Goal: Transaction & Acquisition: Purchase product/service

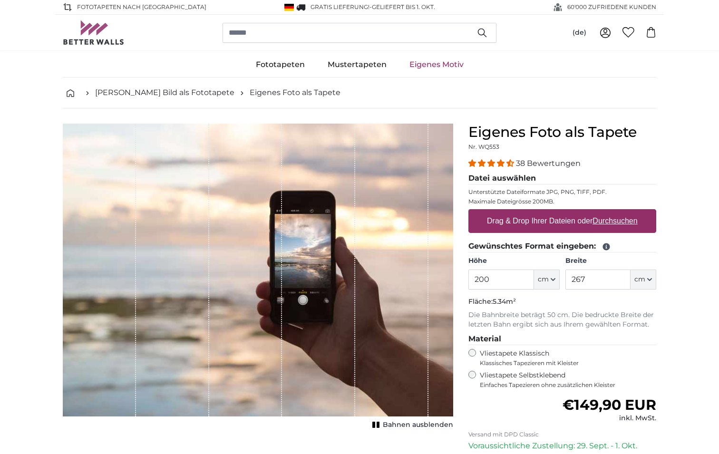
click at [437, 64] on link "Eigenes Motiv" at bounding box center [436, 64] width 77 height 25
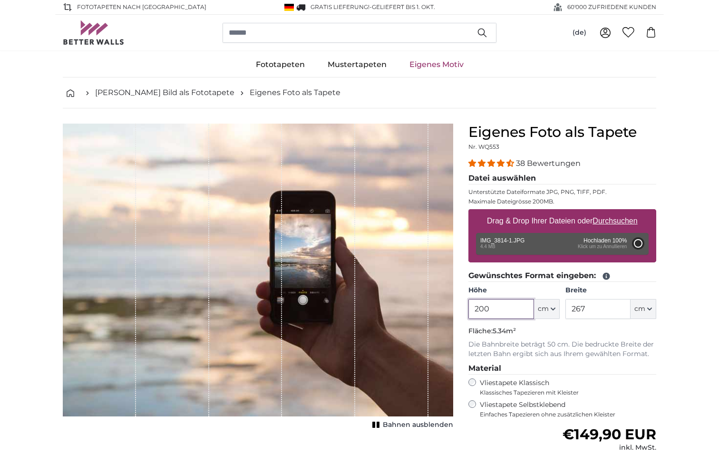
type input "266"
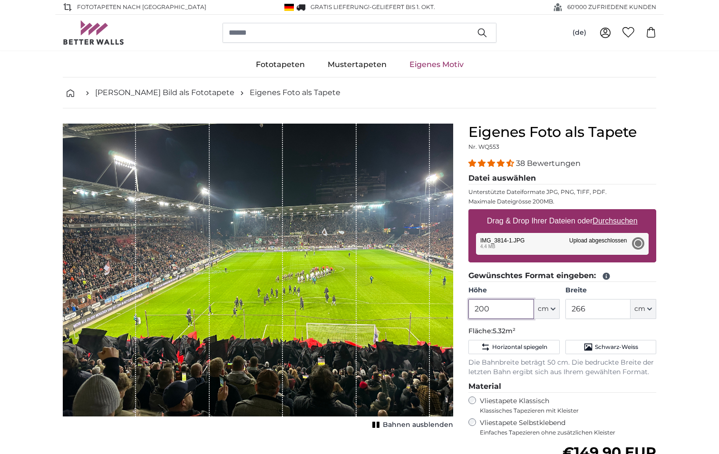
drag, startPoint x: 492, startPoint y: 310, endPoint x: 457, endPoint y: 309, distance: 35.2
click at [468, 310] on input "200" at bounding box center [500, 309] width 65 height 20
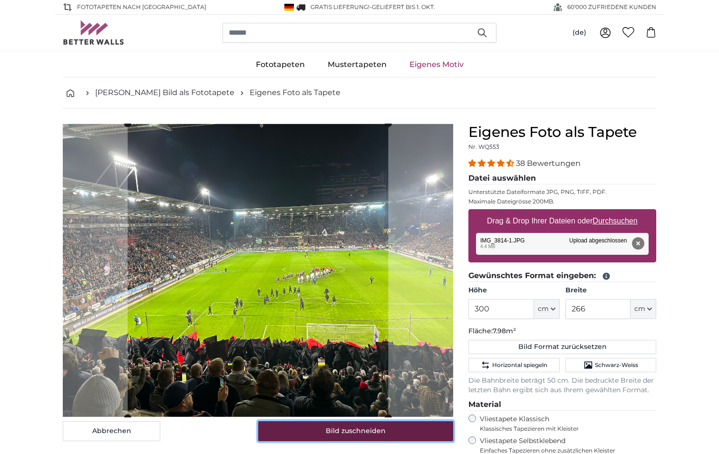
click at [340, 431] on button "Bild zuschneiden" at bounding box center [355, 431] width 195 height 20
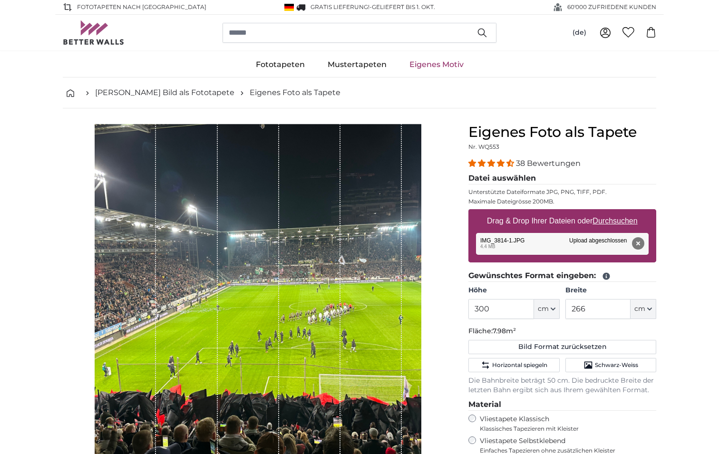
click at [420, 126] on div "1 of 1" at bounding box center [258, 308] width 327 height 368
drag, startPoint x: 193, startPoint y: 139, endPoint x: 188, endPoint y: 136, distance: 5.3
click at [191, 138] on div "1 of 1" at bounding box center [186, 308] width 61 height 368
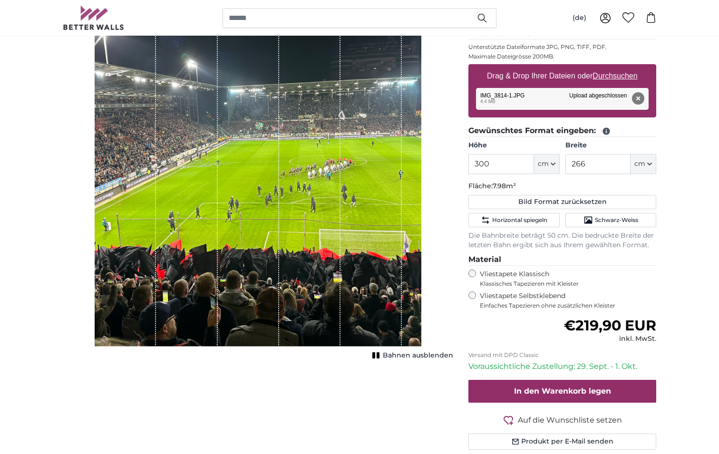
scroll to position [145, 0]
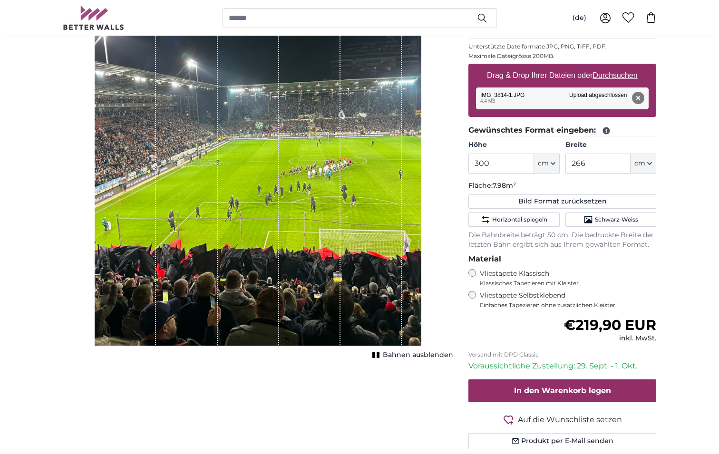
click at [398, 332] on div "1 of 1" at bounding box center [370, 162] width 61 height 368
click at [398, 331] on div "1 of 1" at bounding box center [370, 162] width 61 height 368
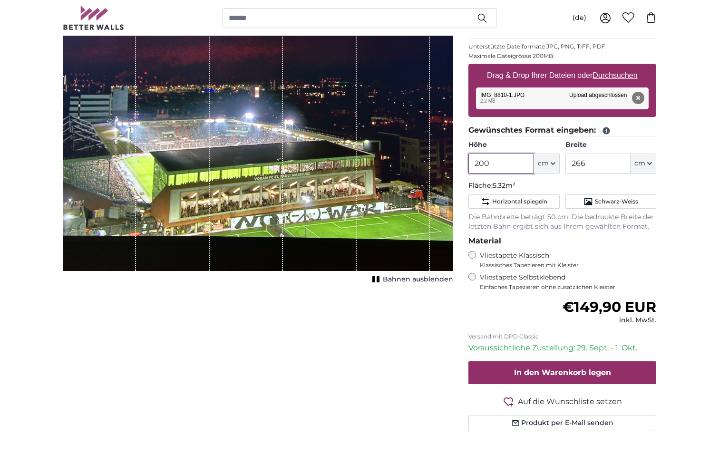
drag, startPoint x: 518, startPoint y: 164, endPoint x: 443, endPoint y: 166, distance: 75.2
click at [468, 166] on input "200" at bounding box center [500, 164] width 65 height 20
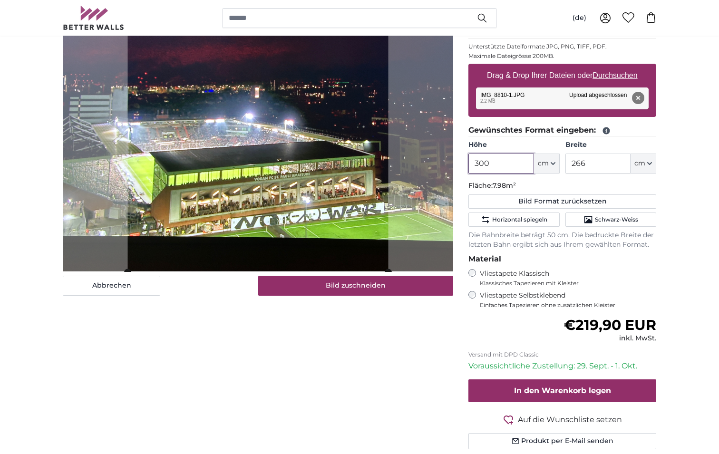
type input "300"
click at [592, 162] on input "266" at bounding box center [597, 164] width 65 height 20
drag, startPoint x: 599, startPoint y: 165, endPoint x: 528, endPoint y: 166, distance: 70.9
click at [565, 166] on input "266" at bounding box center [597, 164] width 65 height 20
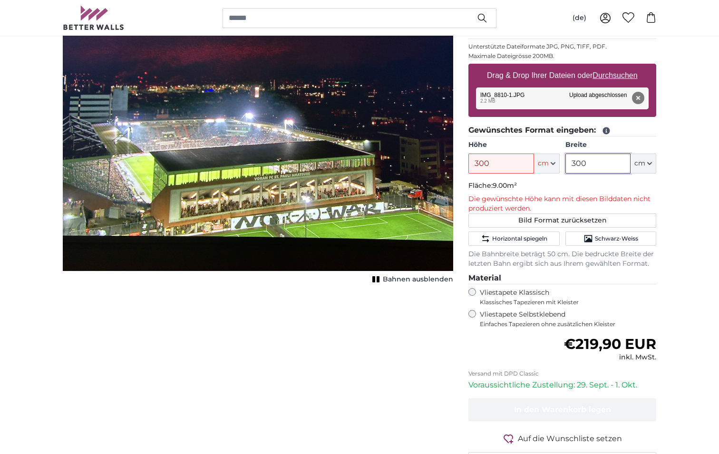
type input "300"
click at [165, 368] on div "Abbrechen Bild zuschneiden Bahnen ausblenden" at bounding box center [258, 234] width 406 height 513
drag, startPoint x: 493, startPoint y: 163, endPoint x: 407, endPoint y: 165, distance: 85.1
click at [468, 165] on input "300" at bounding box center [500, 164] width 65 height 20
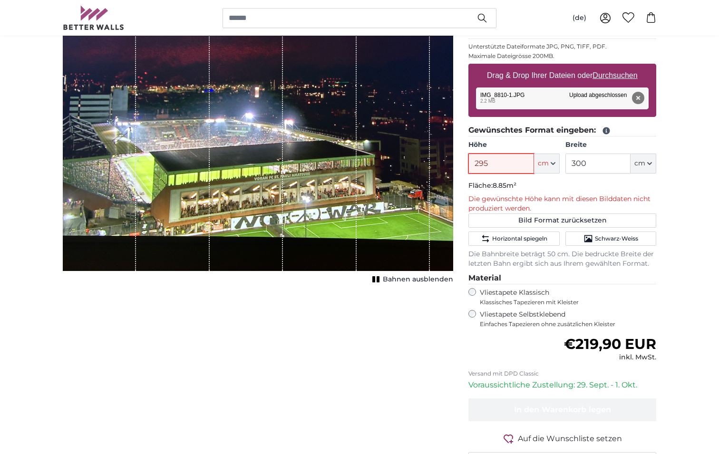
type input "295"
click at [426, 347] on div "Abbrechen Bild zuschneiden Bahnen ausblenden" at bounding box center [258, 234] width 406 height 513
drag, startPoint x: 590, startPoint y: 164, endPoint x: 546, endPoint y: 171, distance: 44.8
click at [565, 172] on input "300" at bounding box center [597, 164] width 65 height 20
click at [383, 341] on div "Abbrechen Bild zuschneiden Bahnen ausblenden" at bounding box center [258, 234] width 406 height 513
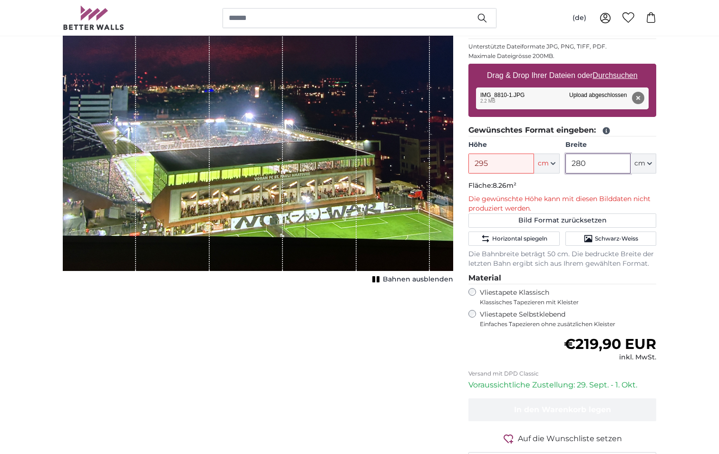
drag, startPoint x: 591, startPoint y: 161, endPoint x: 557, endPoint y: 165, distance: 34.4
click at [565, 165] on input "280" at bounding box center [597, 164] width 65 height 20
type input "260"
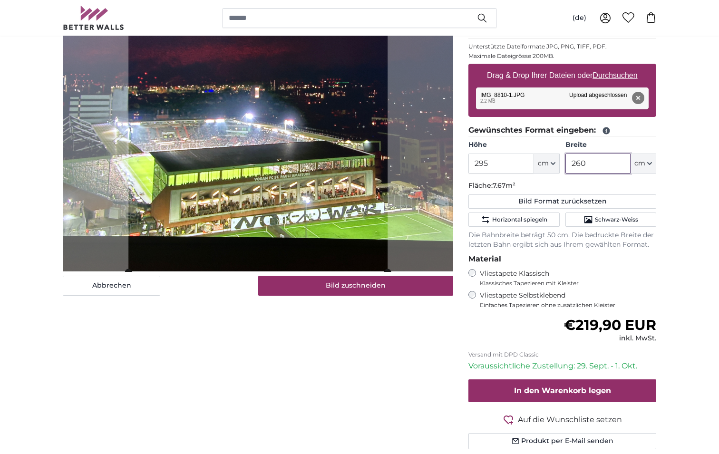
type input "260"
click at [210, 419] on div "Abbrechen Bild zuschneiden Bahnen ausblenden" at bounding box center [258, 225] width 406 height 494
click at [398, 278] on div "Abbrechen Bild zuschneiden" at bounding box center [258, 137] width 390 height 318
click at [0, 0] on slot at bounding box center [0, 0] width 0 height 0
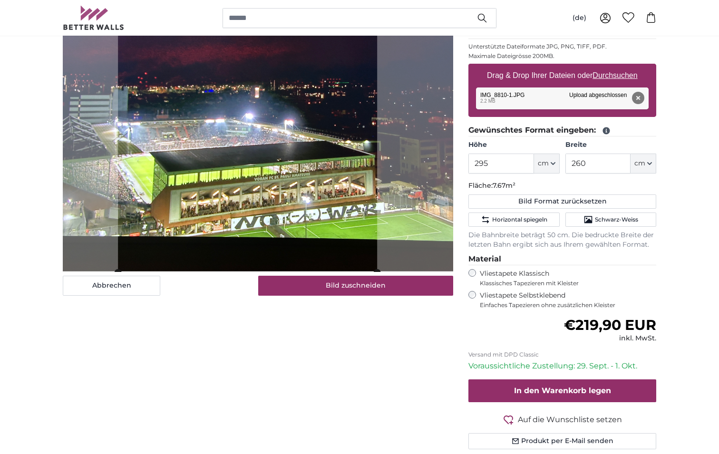
click at [283, 209] on cropper-handle at bounding box center [247, 126] width 259 height 294
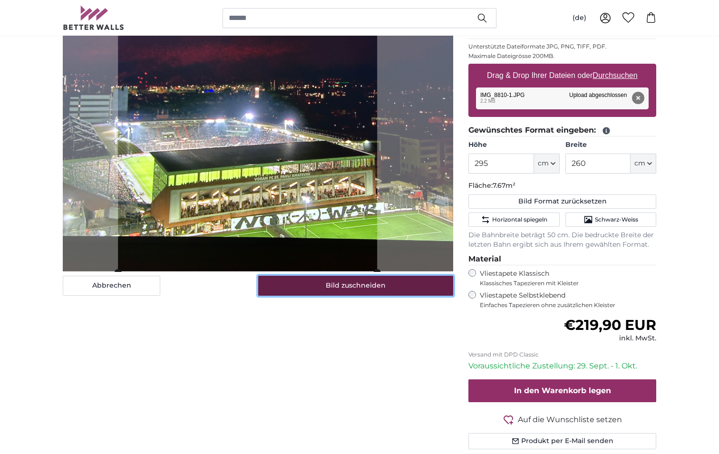
click at [336, 290] on button "Bild zuschneiden" at bounding box center [355, 286] width 195 height 20
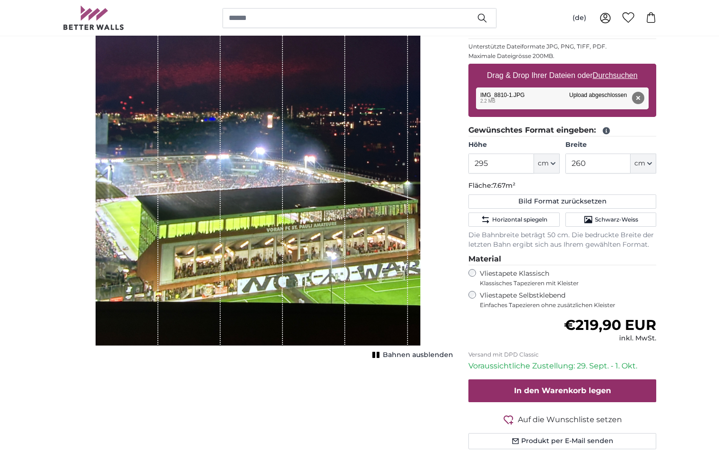
click at [282, 274] on div "1 of 1" at bounding box center [252, 162] width 62 height 368
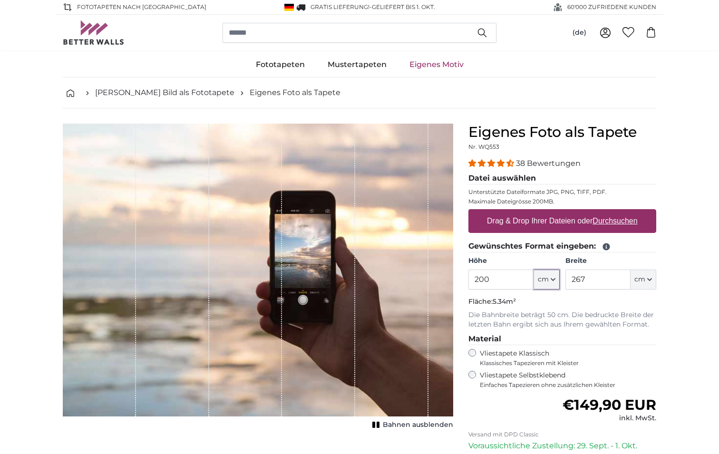
click at [542, 282] on span "cm" at bounding box center [543, 280] width 11 height 10
drag, startPoint x: 503, startPoint y: 283, endPoint x: 439, endPoint y: 277, distance: 64.4
click at [468, 277] on input "200" at bounding box center [500, 280] width 65 height 20
type input "260"
click at [601, 283] on input "267" at bounding box center [597, 280] width 65 height 20
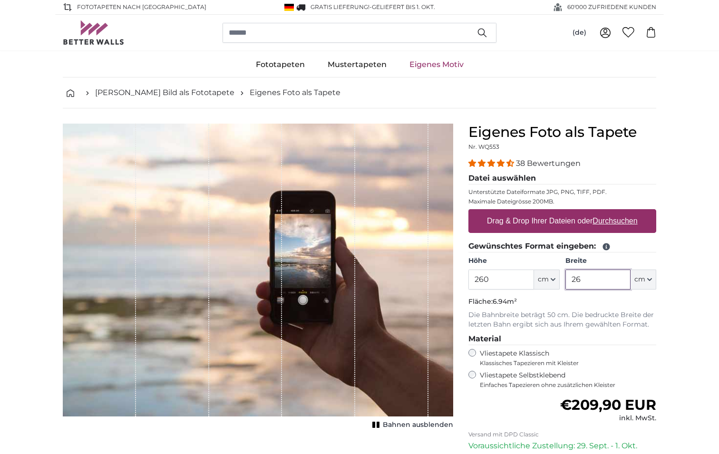
type input "2"
type input "300"
click at [483, 415] on div "Normaler Preis €209,90 EUR inkl. MwSt." at bounding box center [562, 410] width 188 height 27
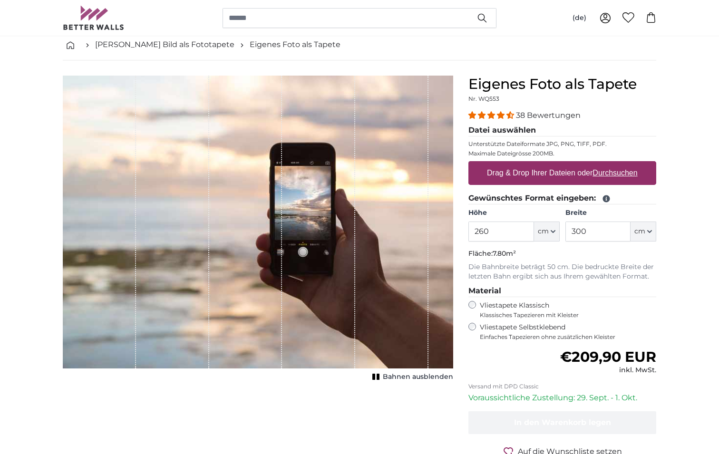
scroll to position [48, 0]
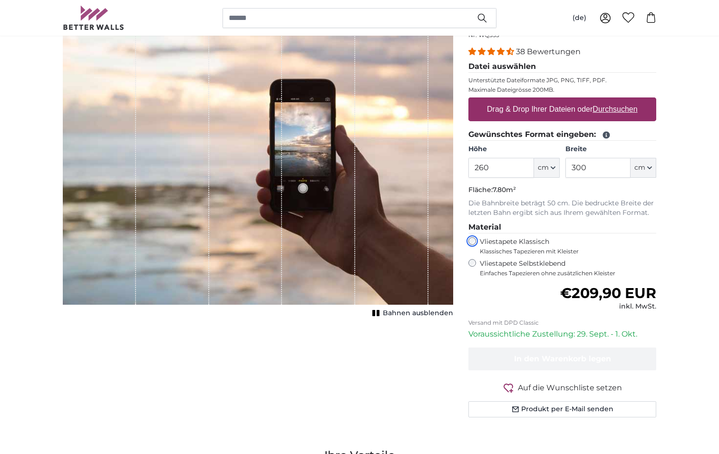
scroll to position [145, 0]
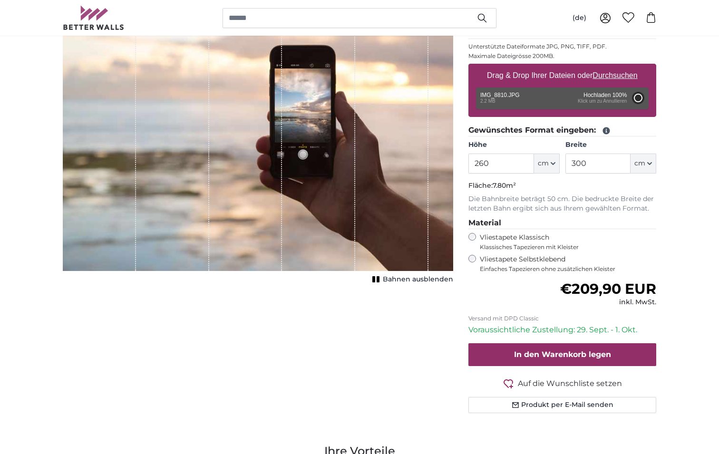
type input "200"
type input "266"
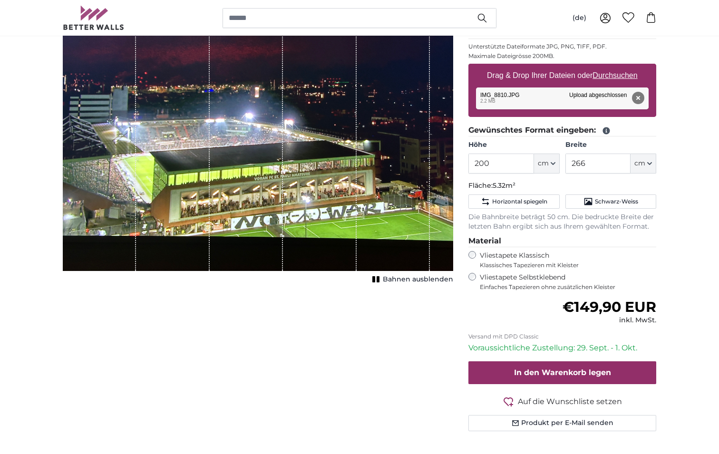
click at [137, 177] on div "1 of 1" at bounding box center [258, 124] width 390 height 293
click at [384, 374] on div "Abbrechen Bild zuschneiden Bahnen ausblenden" at bounding box center [258, 216] width 406 height 476
click at [543, 163] on span "cm" at bounding box center [543, 164] width 11 height 10
drag, startPoint x: 492, startPoint y: 161, endPoint x: 459, endPoint y: 156, distance: 33.6
click at [468, 161] on input "200" at bounding box center [500, 164] width 65 height 20
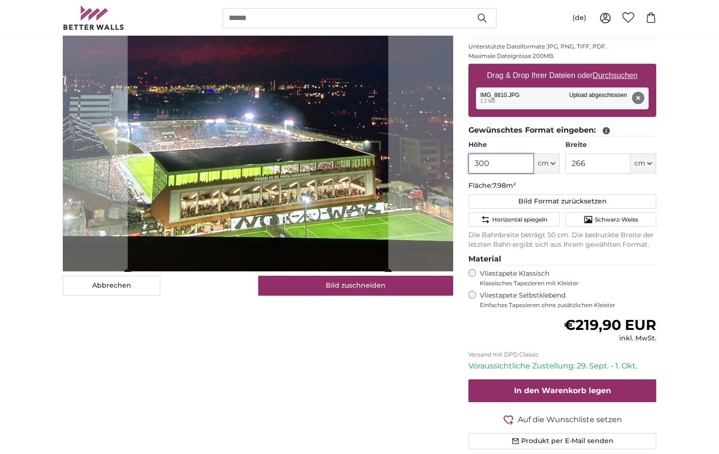
type input "300"
click at [188, 390] on div "Abbrechen Bild zuschneiden Bahnen ausblenden" at bounding box center [258, 225] width 406 height 494
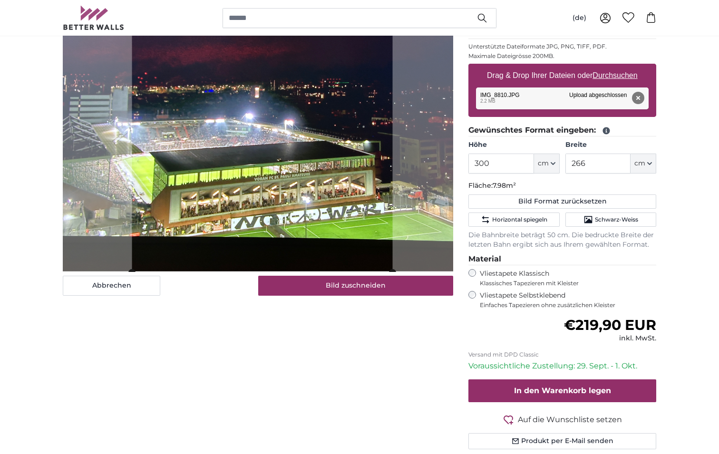
click at [271, 163] on cropper-handle at bounding box center [262, 126] width 261 height 294
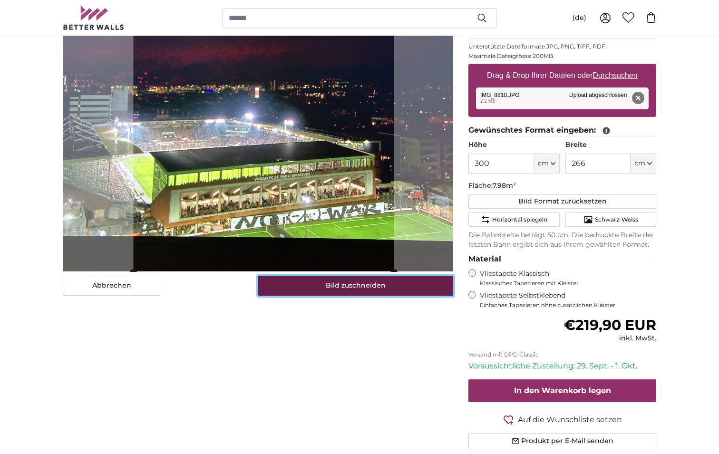
click at [323, 287] on button "Bild zuschneiden" at bounding box center [355, 286] width 195 height 20
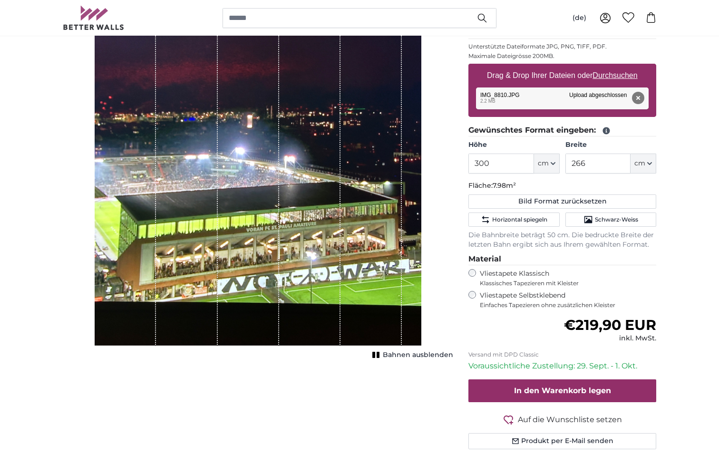
click at [100, 340] on div "1 of 1" at bounding box center [125, 162] width 61 height 368
click at [422, 355] on span "Bahnen ausblenden" at bounding box center [418, 355] width 70 height 10
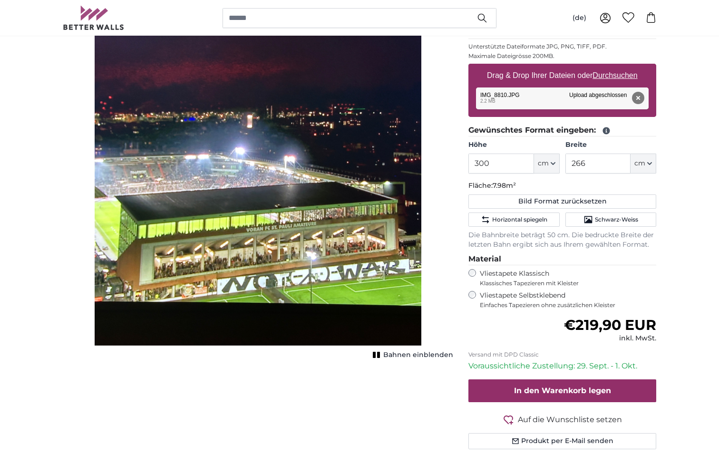
drag, startPoint x: 420, startPoint y: 344, endPoint x: 418, endPoint y: 334, distance: 10.3
click at [420, 344] on img "1 of 1" at bounding box center [258, 162] width 327 height 368
click at [362, 220] on img "1 of 1" at bounding box center [258, 162] width 327 height 368
click at [327, 234] on img "1 of 1" at bounding box center [258, 162] width 327 height 368
click at [396, 355] on span "Bahnen einblenden" at bounding box center [418, 355] width 70 height 10
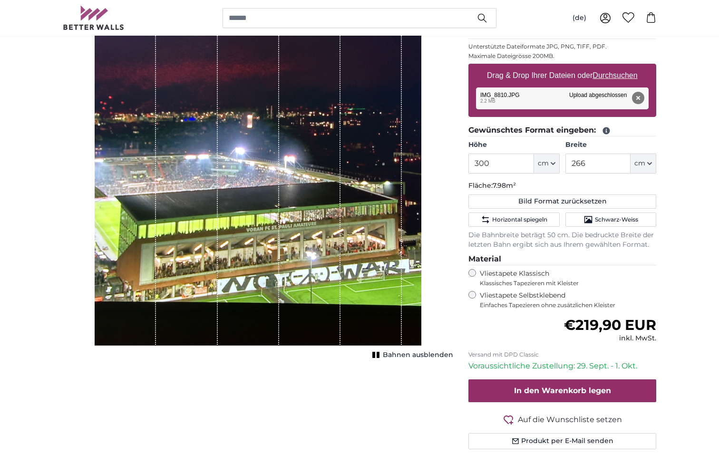
click at [97, 345] on div "1 of 1" at bounding box center [125, 162] width 61 height 368
click at [97, 344] on div "1 of 1" at bounding box center [125, 162] width 61 height 368
click at [144, 219] on div "1 of 1" at bounding box center [125, 162] width 61 height 368
drag, startPoint x: 140, startPoint y: 153, endPoint x: 150, endPoint y: 219, distance: 66.4
click at [150, 219] on div "1 of 1" at bounding box center [125, 162] width 61 height 368
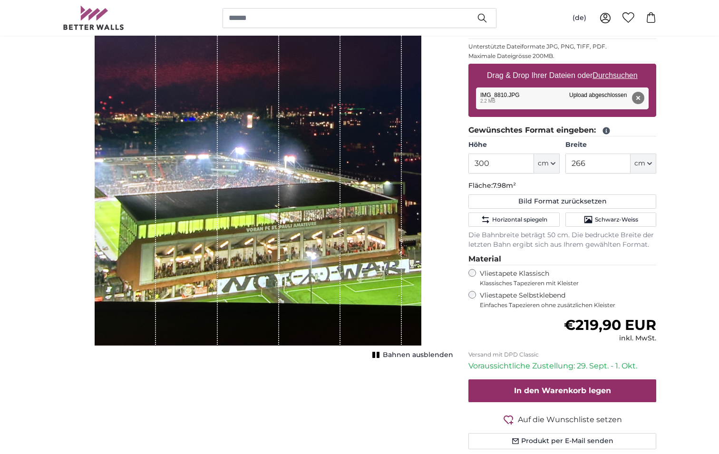
drag, startPoint x: 183, startPoint y: 190, endPoint x: 194, endPoint y: 243, distance: 54.1
click at [194, 243] on div "1 of 1" at bounding box center [186, 162] width 61 height 368
drag, startPoint x: 189, startPoint y: 225, endPoint x: 203, endPoint y: 284, distance: 60.2
click at [204, 284] on div "1 of 1" at bounding box center [186, 162] width 61 height 368
